Goal: Entertainment & Leisure: Consume media (video, audio)

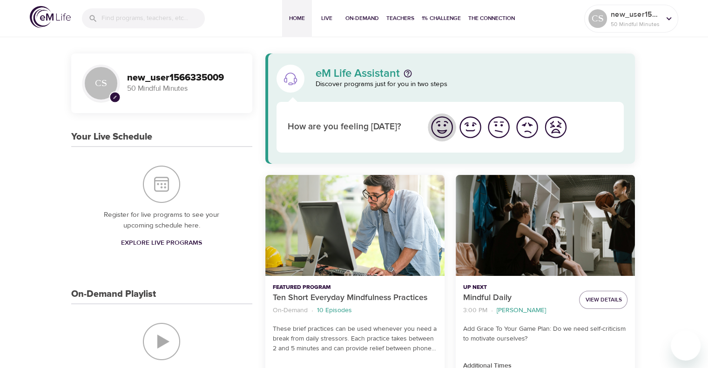
click at [440, 127] on img "I'm feeling great" at bounding box center [442, 127] width 26 height 26
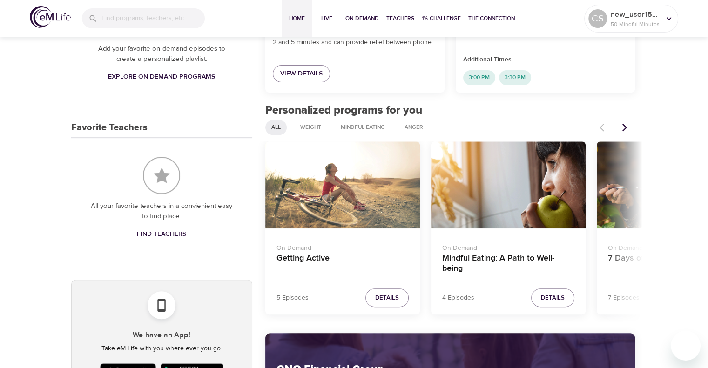
scroll to position [331, 0]
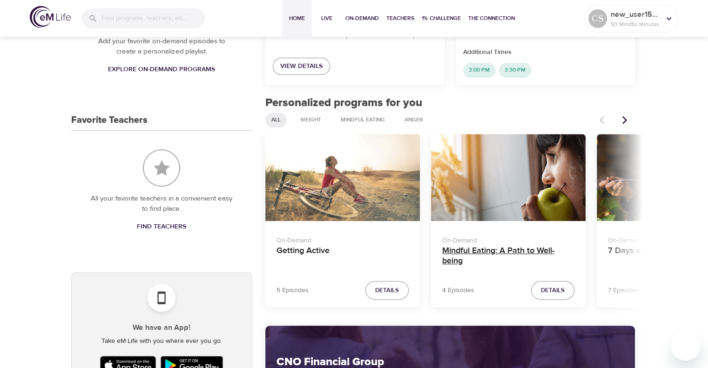
click at [525, 248] on h4 "Mindful Eating: A Path to Well-being" at bounding box center [508, 257] width 132 height 22
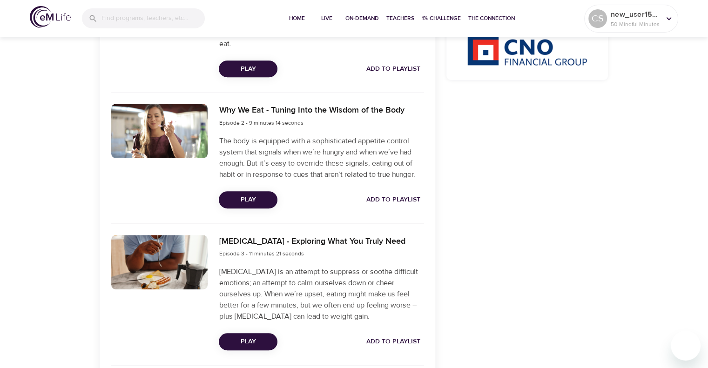
scroll to position [420, 0]
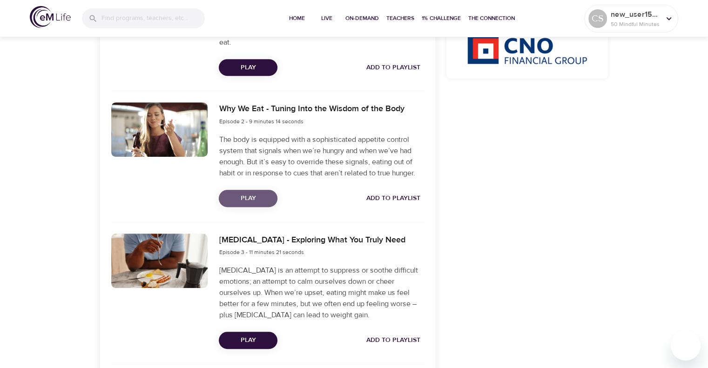
click at [251, 197] on span "Play" at bounding box center [248, 199] width 44 height 12
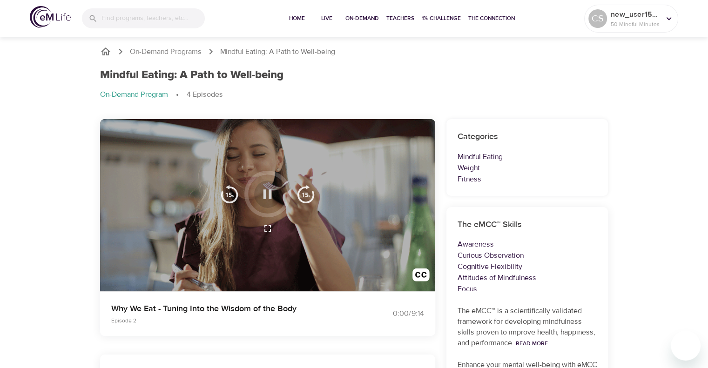
click at [268, 189] on icon "button" at bounding box center [267, 194] width 16 height 16
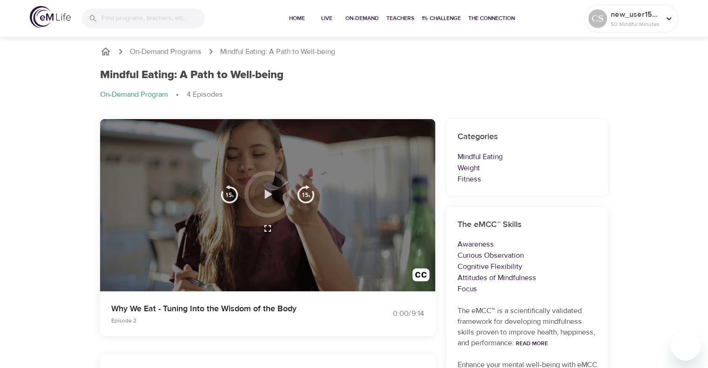
click at [266, 190] on icon "button" at bounding box center [268, 193] width 7 height 9
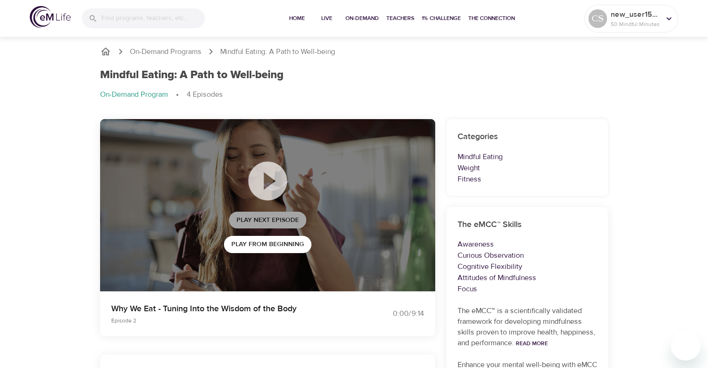
click at [266, 216] on span "Play Next Episode" at bounding box center [267, 220] width 62 height 12
